Goal: Transaction & Acquisition: Purchase product/service

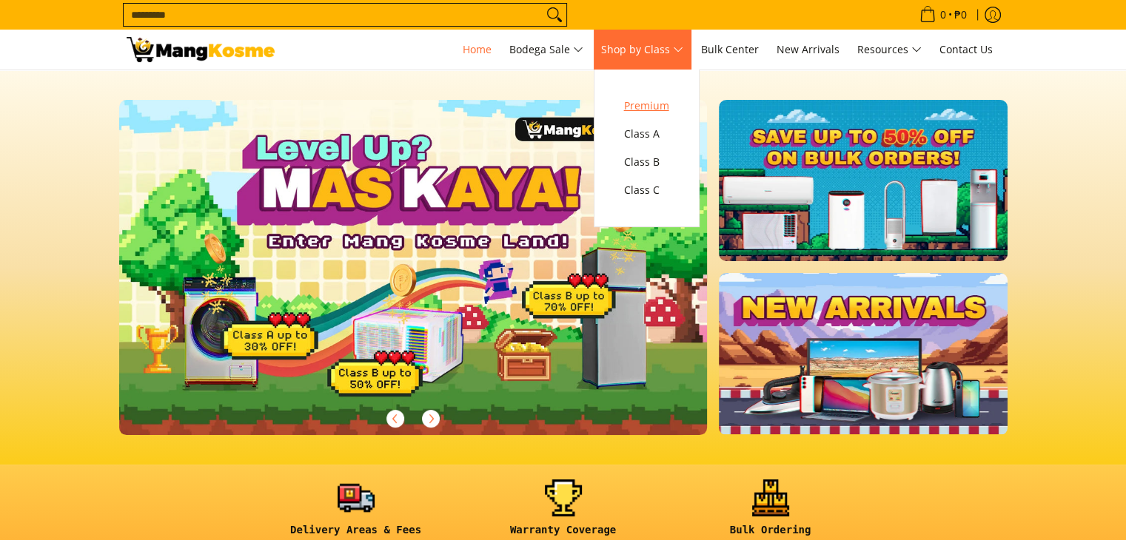
click at [647, 110] on span "Premium" at bounding box center [646, 106] width 45 height 18
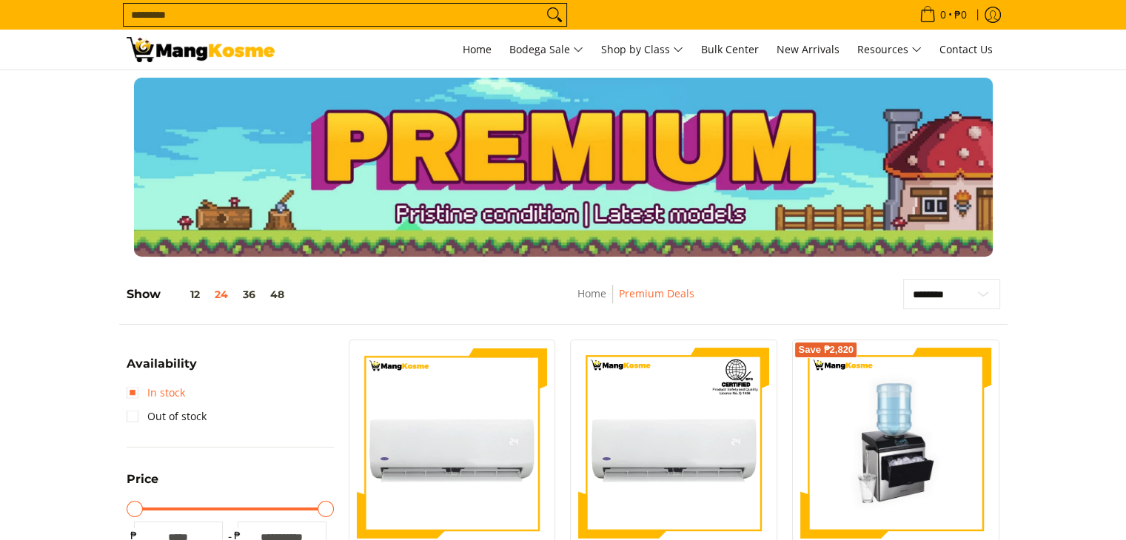
click at [132, 391] on link "In stock" at bounding box center [156, 393] width 58 height 24
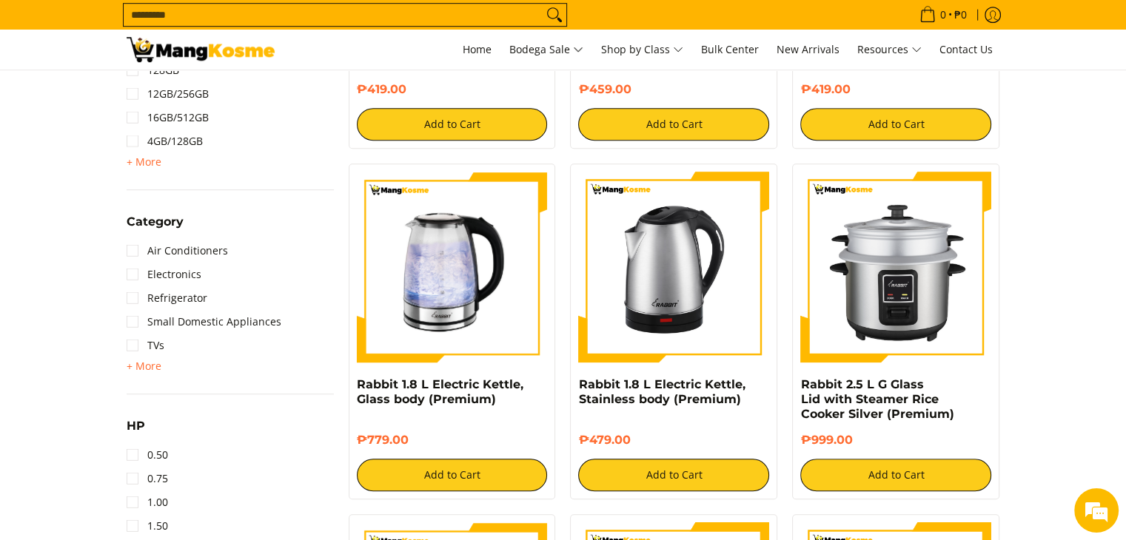
scroll to position [882, 0]
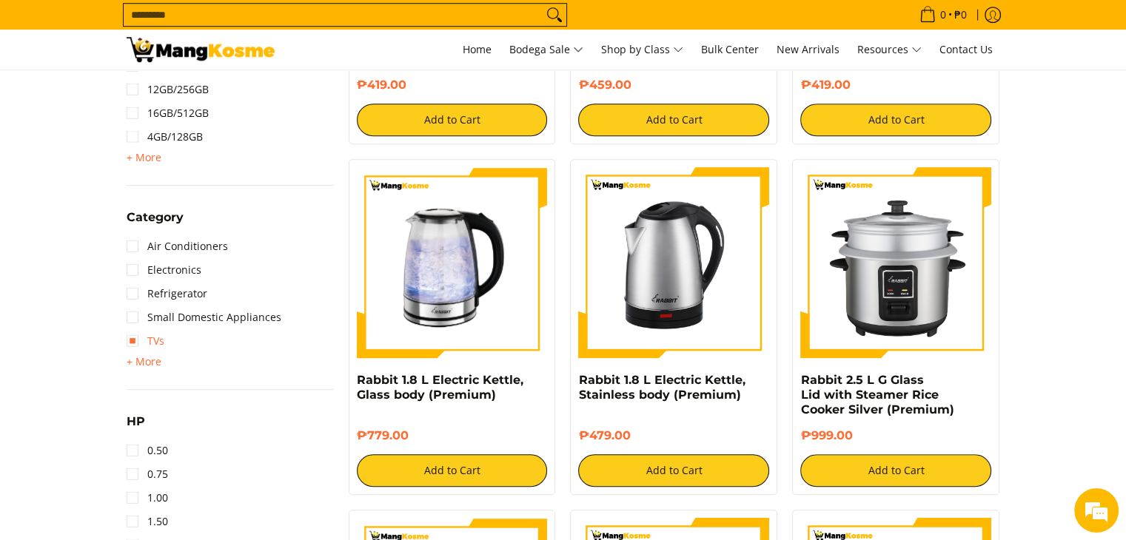
click at [138, 336] on link "TVs" at bounding box center [146, 341] width 38 height 24
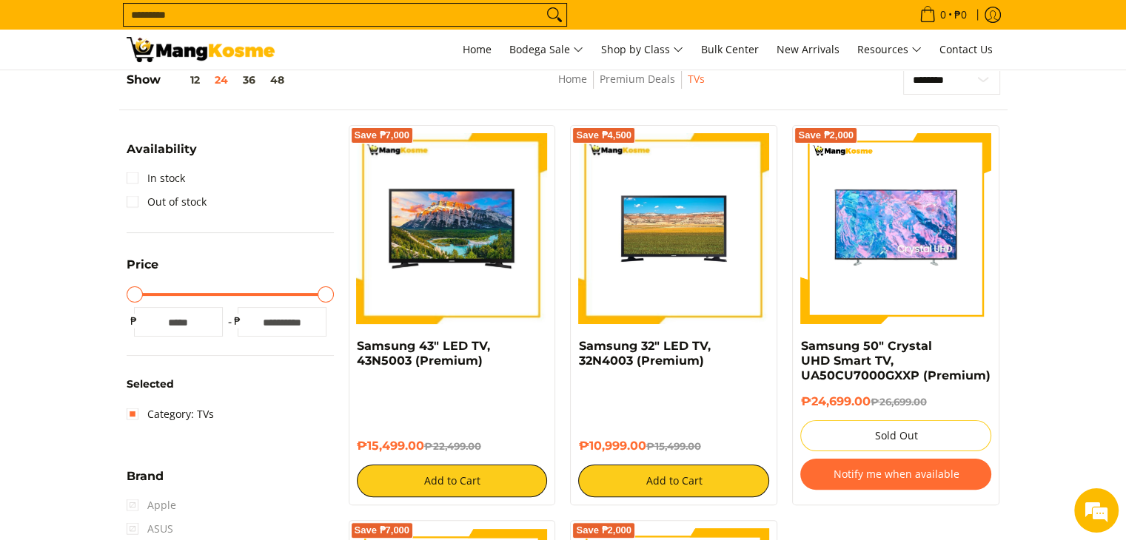
scroll to position [208, 0]
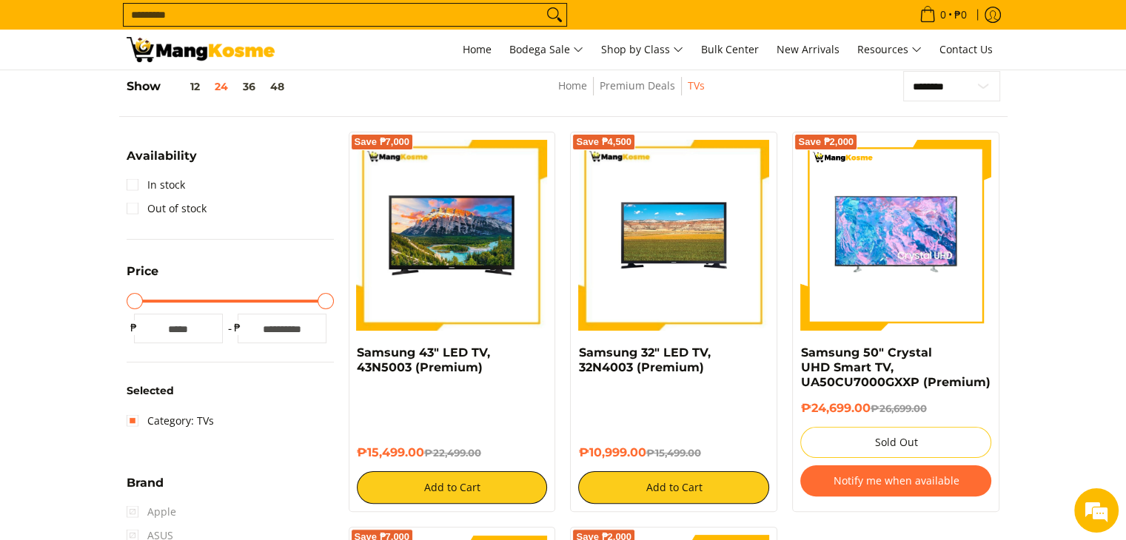
click at [511, 267] on img at bounding box center [452, 235] width 191 height 191
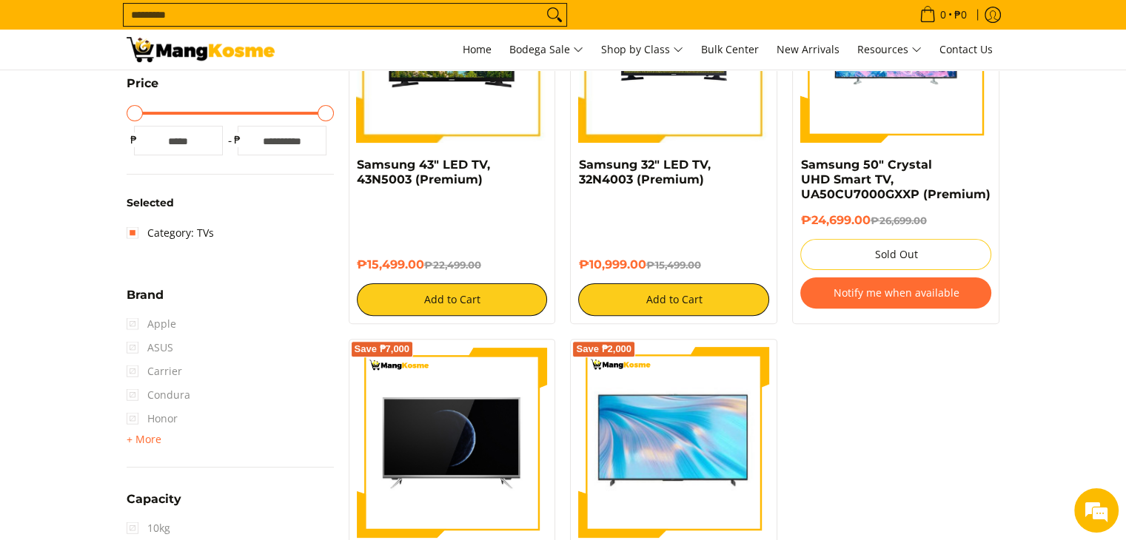
scroll to position [390, 0]
